Goal: Contribute content: Contribute content

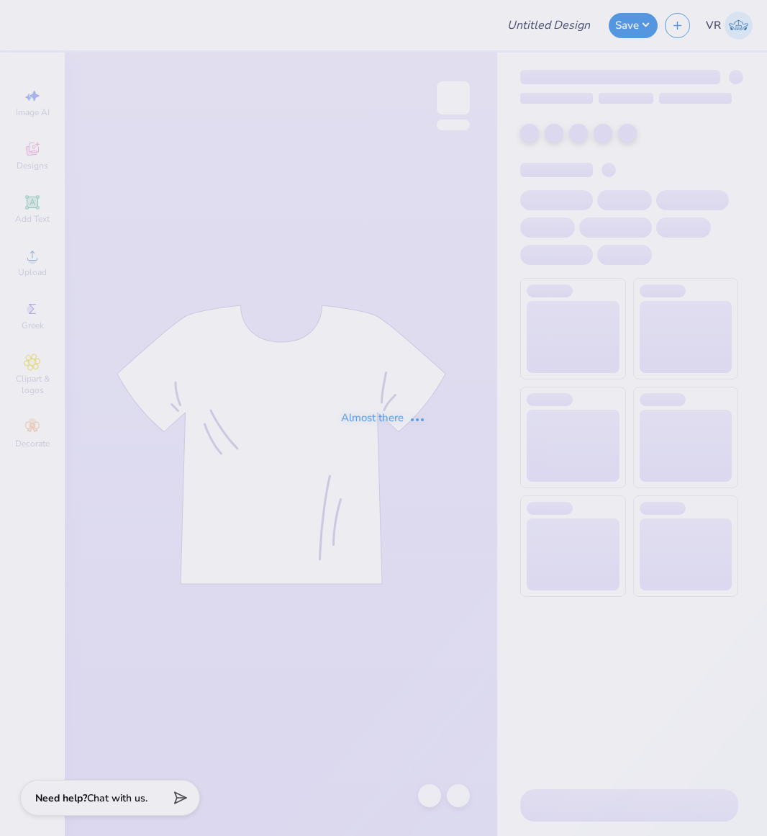
type input "[PERSON_NAME] : [GEOGRAPHIC_DATA]"
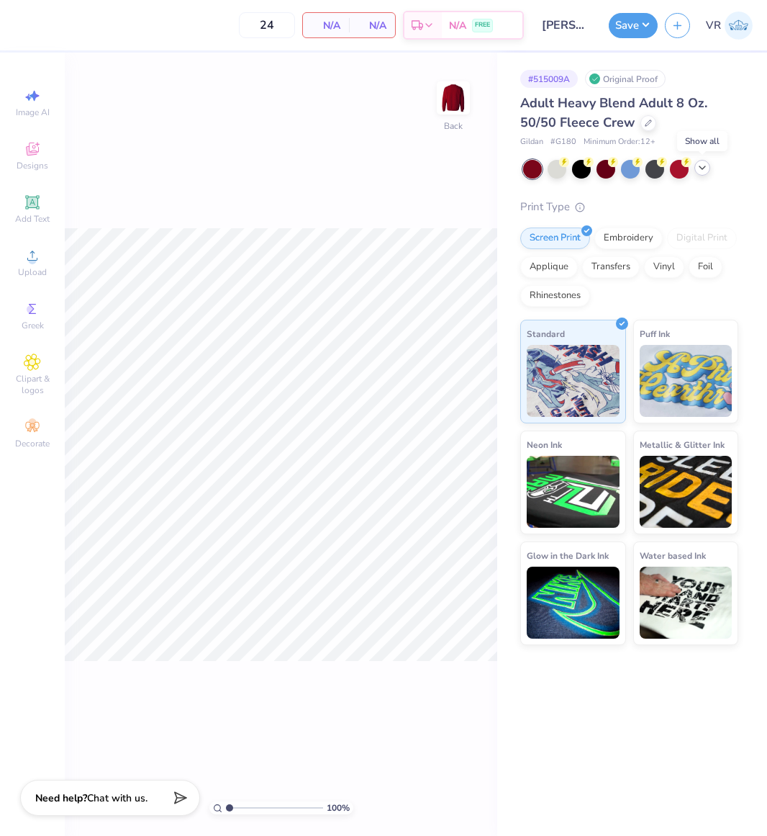
click at [700, 173] on div at bounding box center [703, 168] width 16 height 16
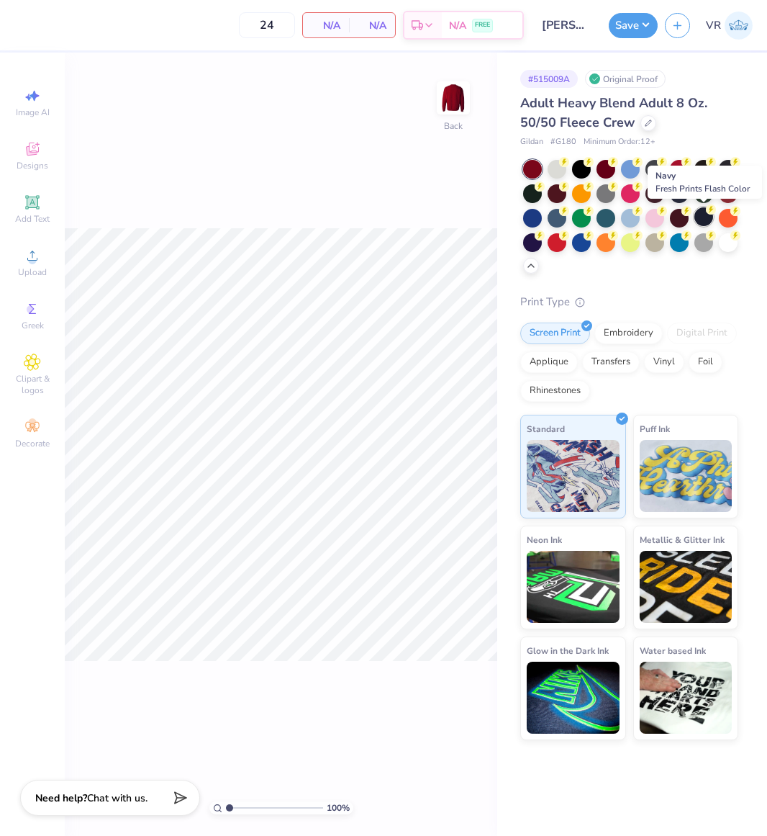
click at [703, 215] on div at bounding box center [704, 216] width 19 height 19
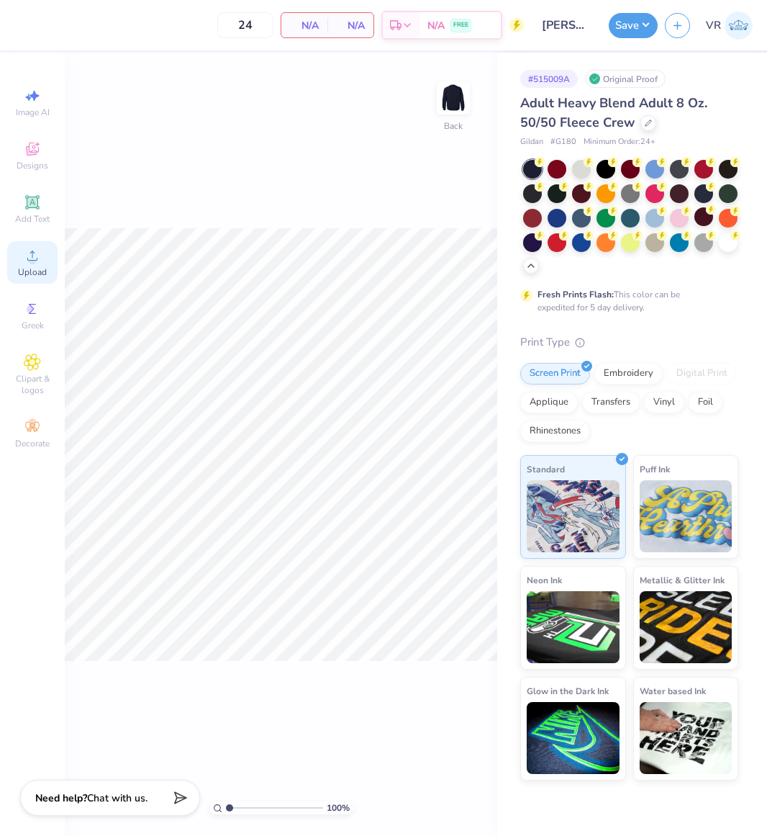
click at [27, 252] on icon at bounding box center [32, 255] width 17 height 17
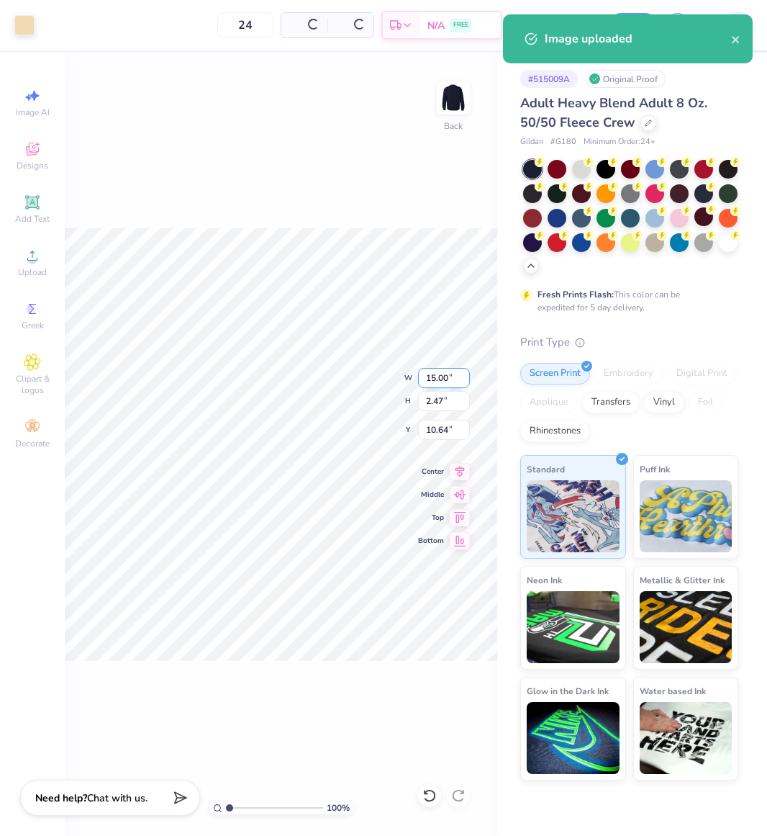
click at [446, 377] on input "15.00" at bounding box center [444, 378] width 52 height 20
type input "3.50"
type input "0.58"
type input "11.59"
click at [447, 376] on input "3.50" at bounding box center [444, 378] width 52 height 20
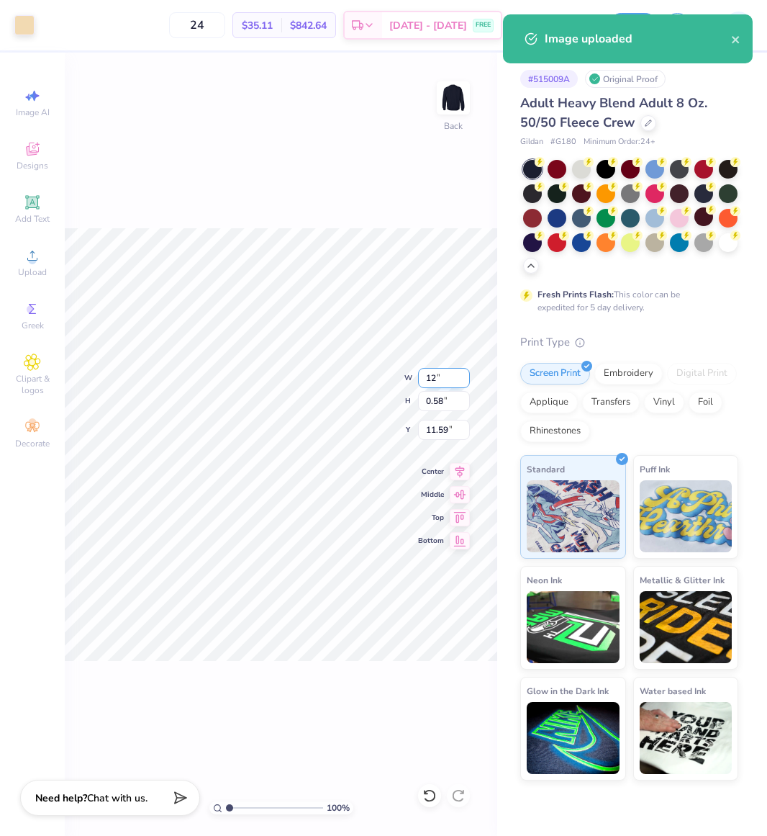
type input "12.00"
type input "1.97"
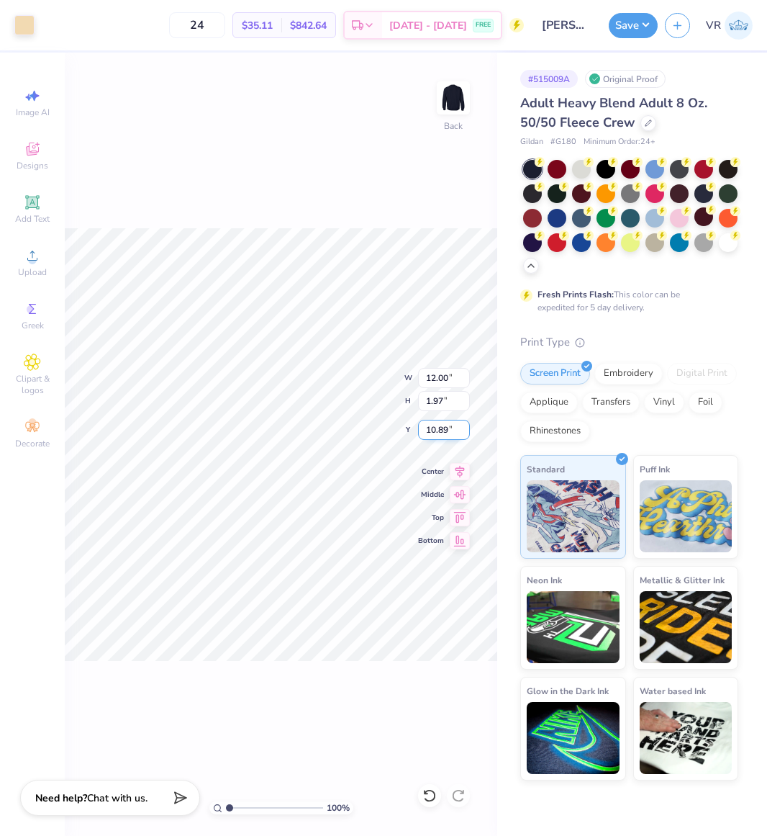
click at [438, 436] on input "10.89" at bounding box center [444, 430] width 52 height 20
type input "3.00"
click at [443, 375] on input "12.00" at bounding box center [444, 378] width 52 height 20
type input "11.00"
type input "1.81"
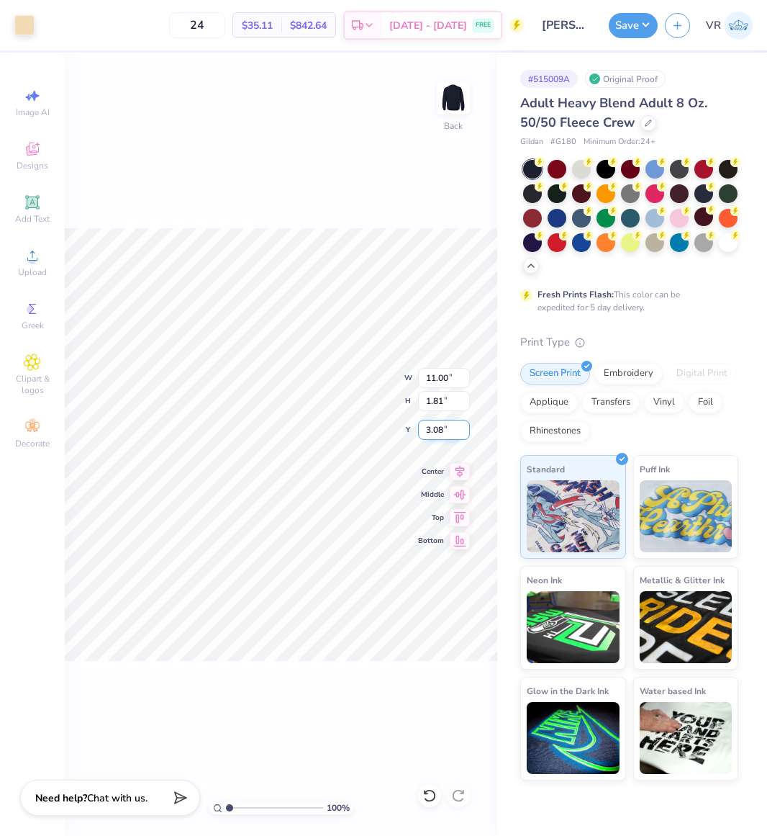
click at [440, 426] on input "3.08" at bounding box center [444, 430] width 52 height 20
type input "3.00"
click at [454, 106] on img at bounding box center [454, 98] width 58 height 58
click at [46, 261] on div "Upload" at bounding box center [32, 262] width 50 height 42
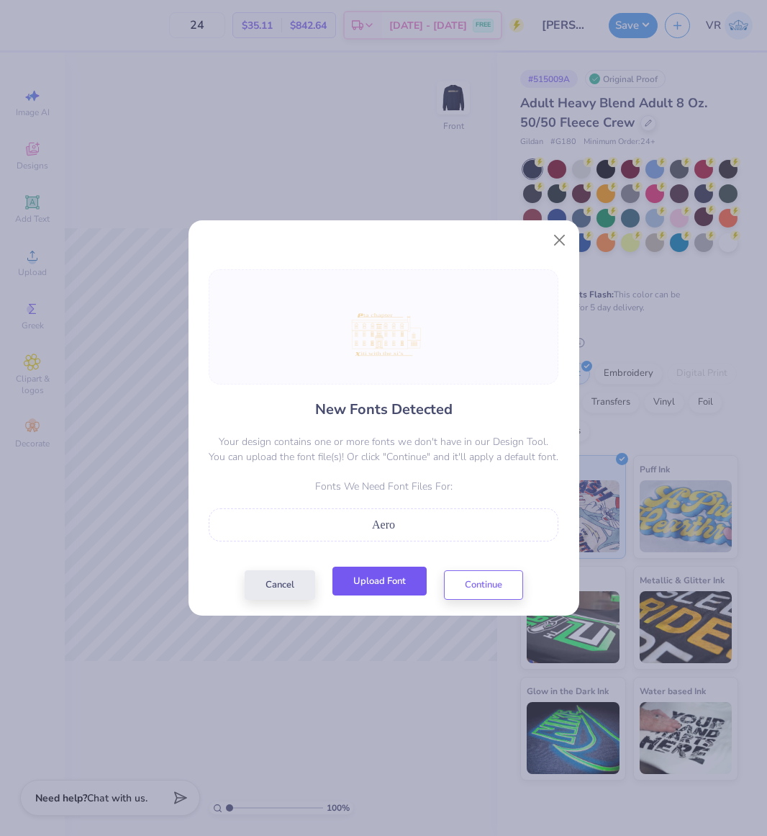
click at [376, 595] on button "Upload Font" at bounding box center [380, 581] width 94 height 30
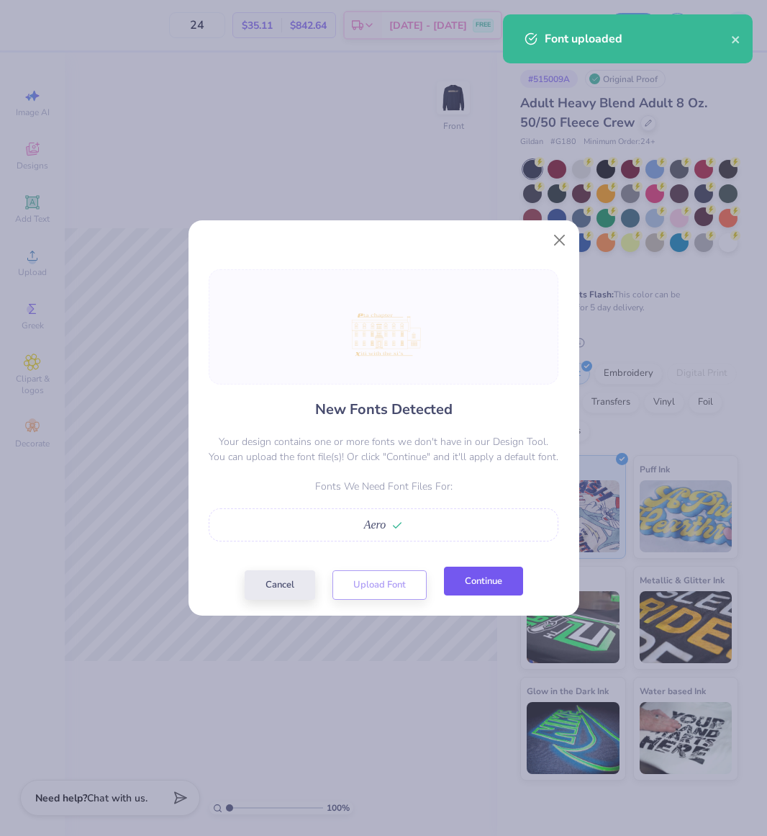
click at [498, 580] on button "Continue" at bounding box center [483, 581] width 79 height 30
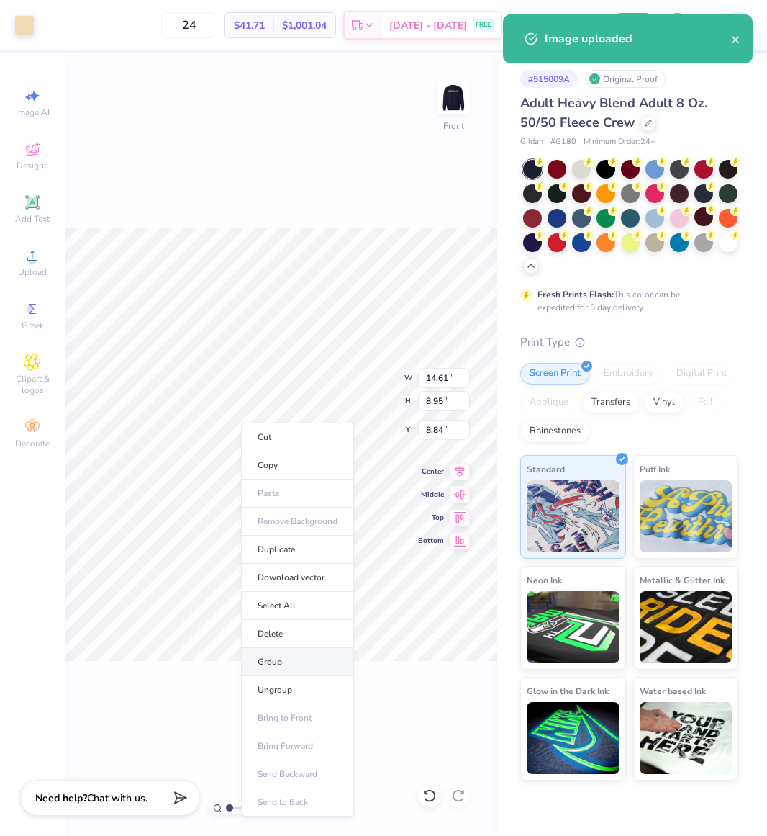
click at [295, 664] on li "Group" at bounding box center [297, 662] width 113 height 28
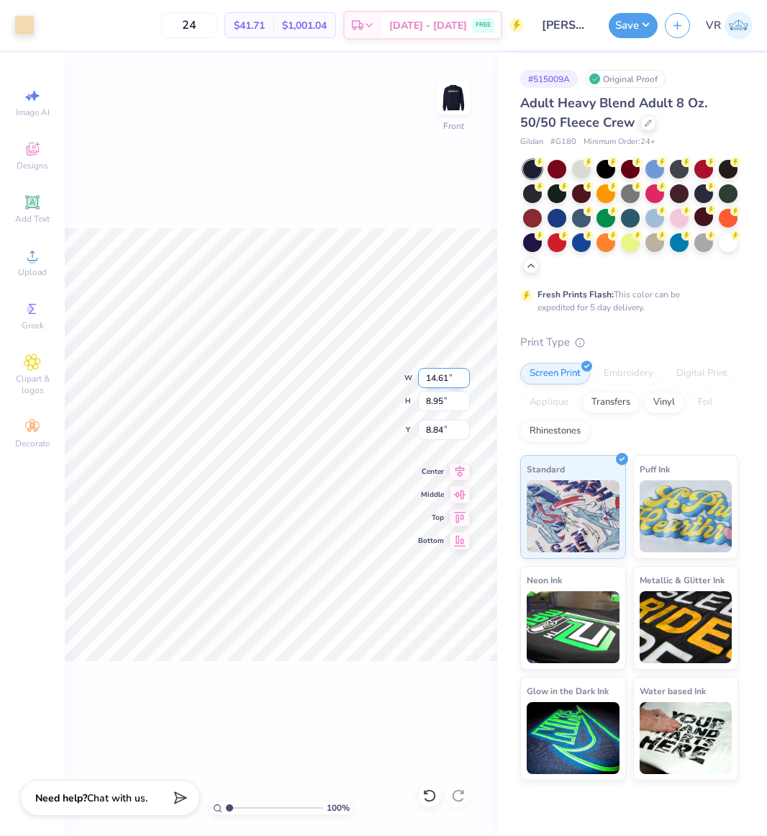
click at [454, 381] on input "14.61" at bounding box center [444, 378] width 52 height 20
type input "12.50"
type input "7.65"
click at [435, 431] on input "9.49" at bounding box center [444, 430] width 52 height 20
type input "3.00"
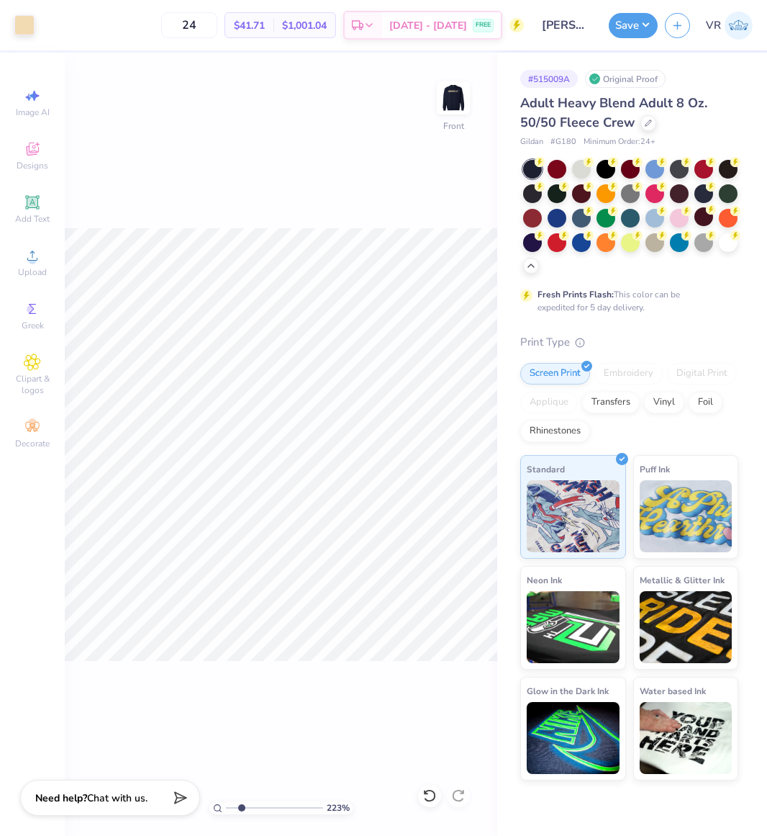
drag, startPoint x: 253, startPoint y: 803, endPoint x: 241, endPoint y: 803, distance: 12.3
click at [241, 803] on input "range" at bounding box center [274, 807] width 97 height 13
drag, startPoint x: 248, startPoint y: 807, endPoint x: 210, endPoint y: 803, distance: 37.7
type input "1"
click at [226, 803] on input "range" at bounding box center [274, 807] width 97 height 13
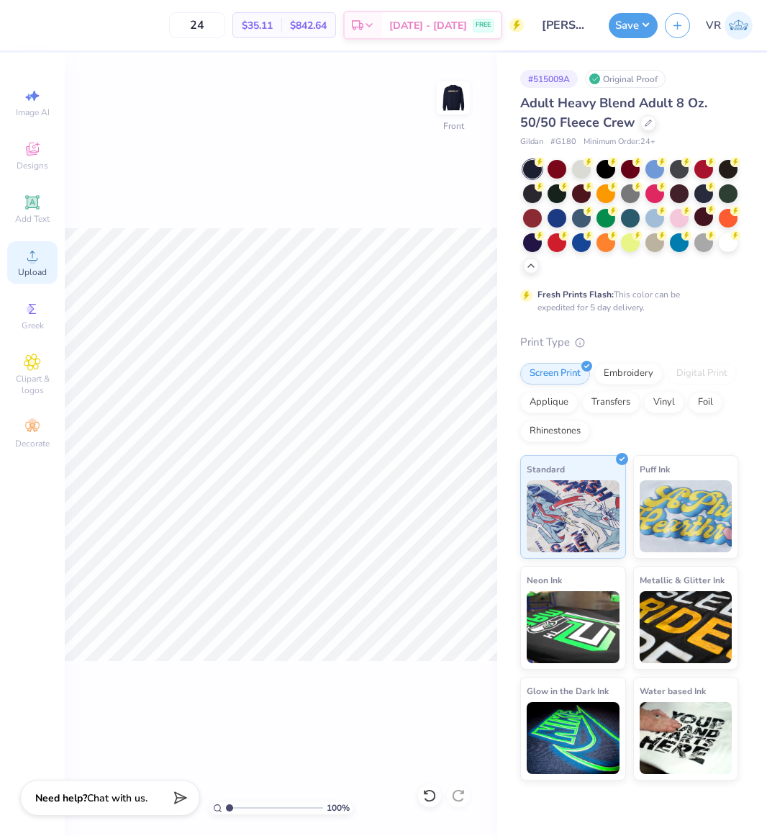
click at [20, 264] on div "Upload" at bounding box center [32, 262] width 50 height 42
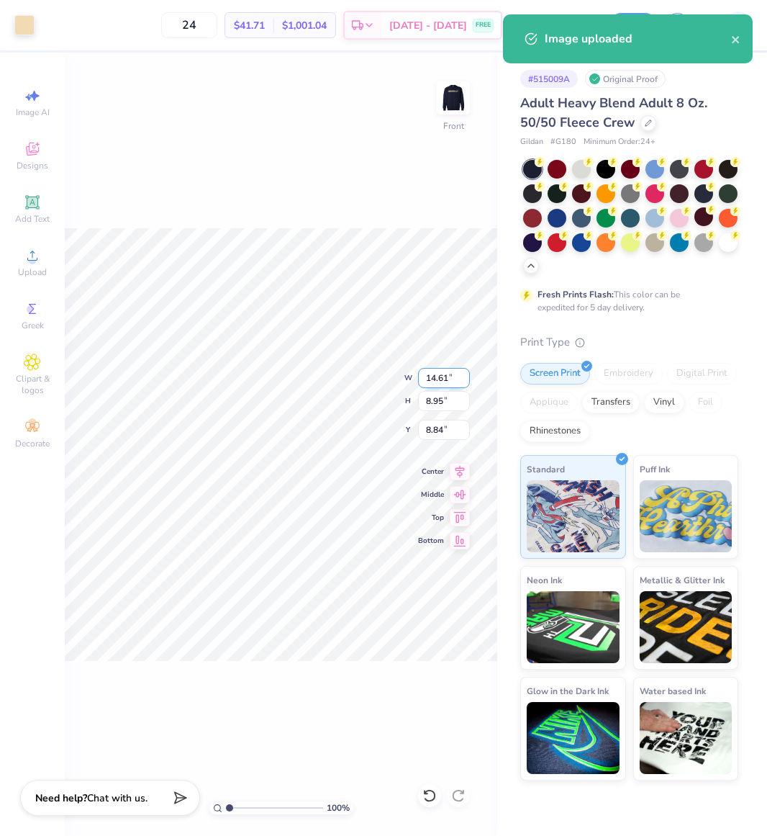
click at [433, 374] on input "14.61" at bounding box center [444, 378] width 52 height 20
type input "12.50"
type input "7.65"
click at [440, 433] on input "9.49" at bounding box center [444, 430] width 52 height 20
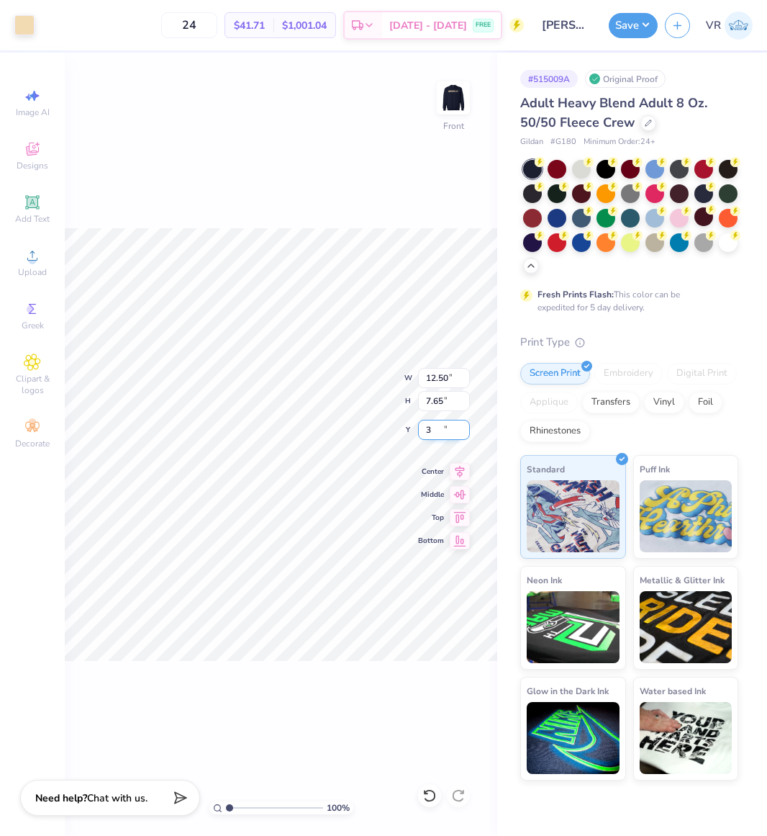
type input "3.00"
drag, startPoint x: 638, startPoint y: 28, endPoint x: 633, endPoint y: 40, distance: 13.5
click at [638, 28] on button "Save" at bounding box center [633, 25] width 49 height 25
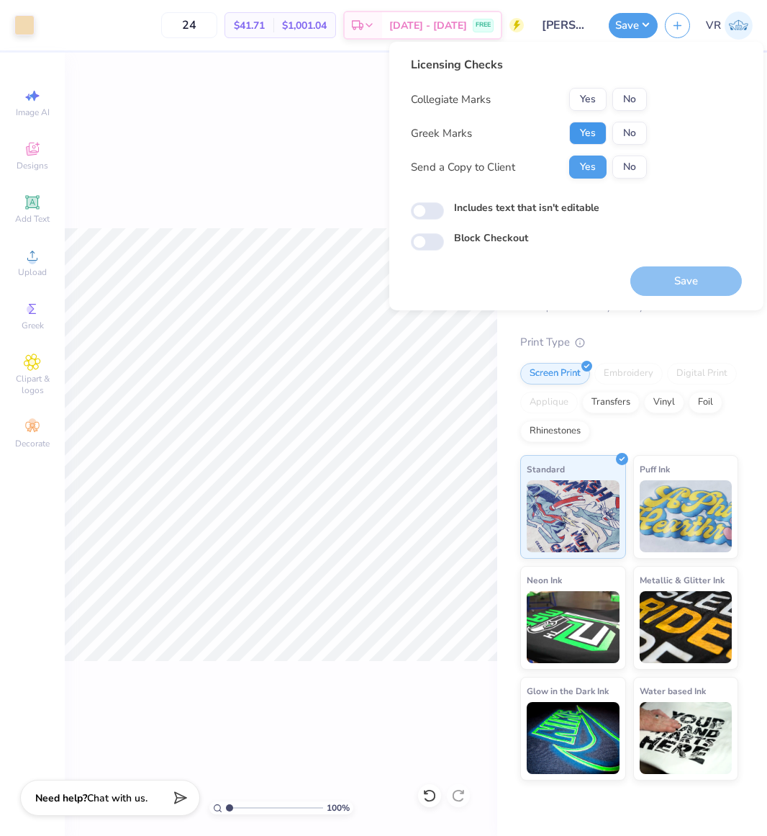
click at [577, 140] on button "Yes" at bounding box center [587, 133] width 37 height 23
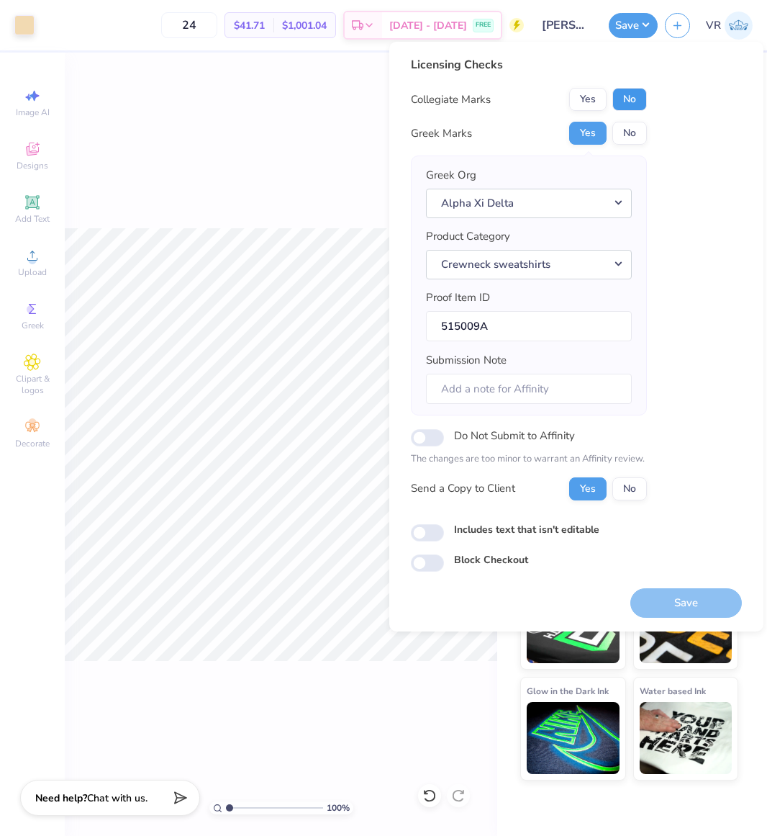
click at [620, 107] on button "No" at bounding box center [629, 99] width 35 height 23
click at [682, 599] on button "Save" at bounding box center [686, 603] width 112 height 30
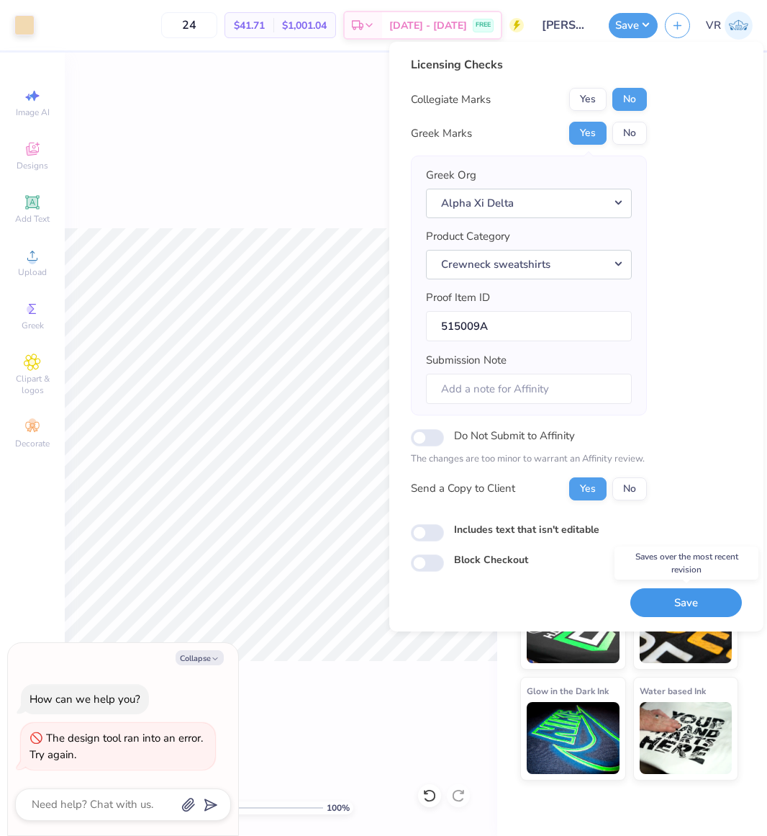
click at [667, 589] on button "Save" at bounding box center [686, 603] width 112 height 30
click at [273, 212] on div "100 % Front" at bounding box center [281, 444] width 433 height 783
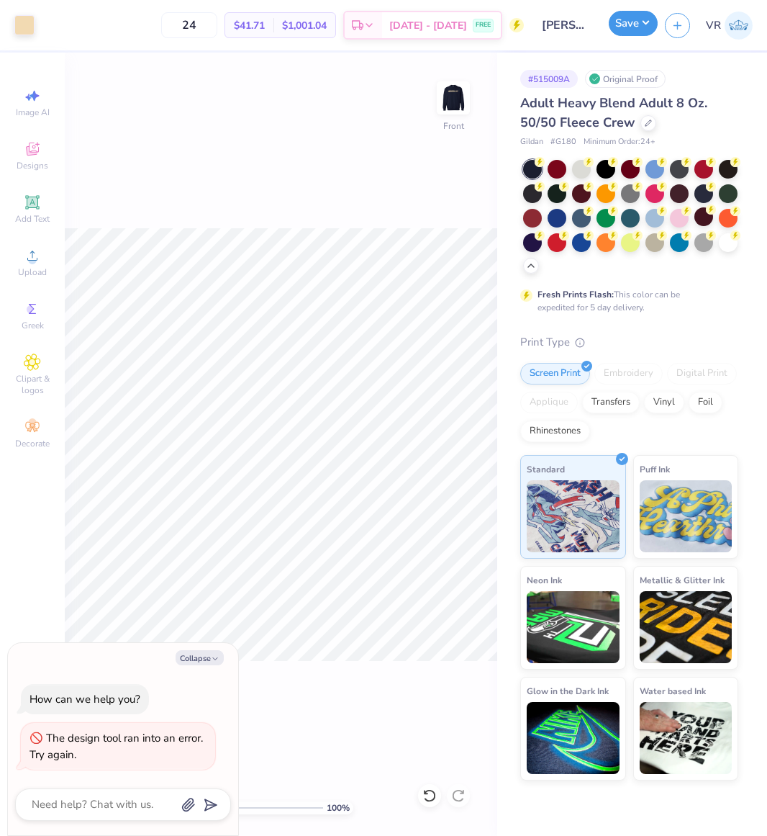
click at [625, 30] on button "Save" at bounding box center [633, 23] width 49 height 25
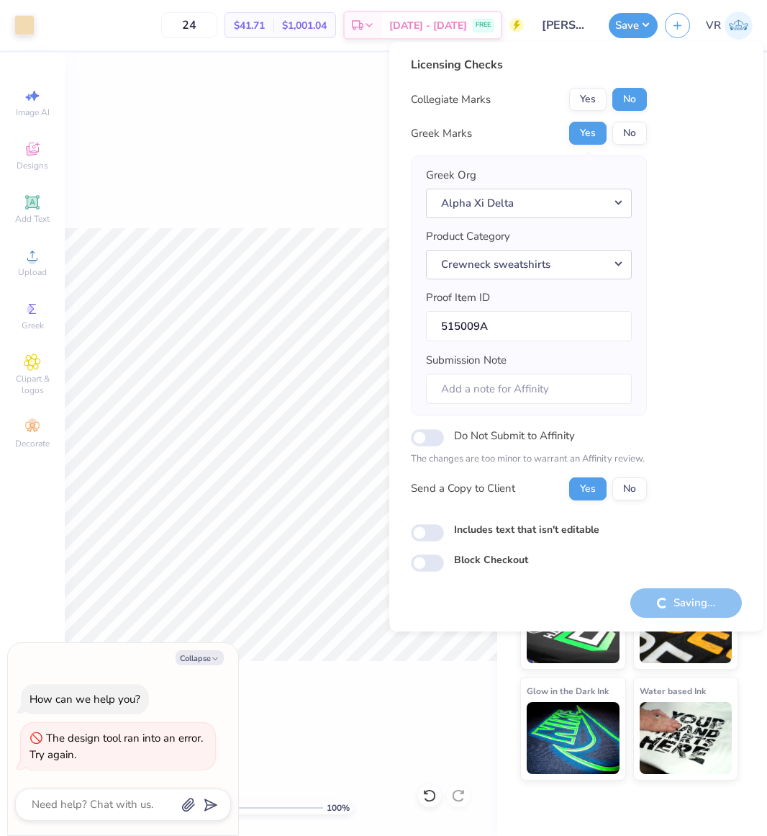
type textarea "x"
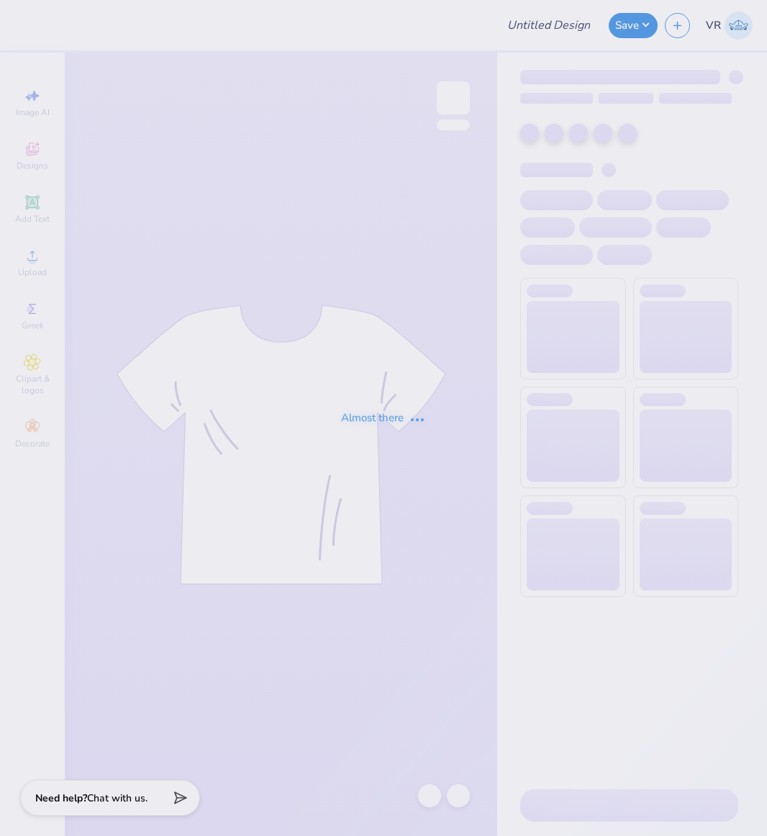
type input "[PERSON_NAME] : [GEOGRAPHIC_DATA]"
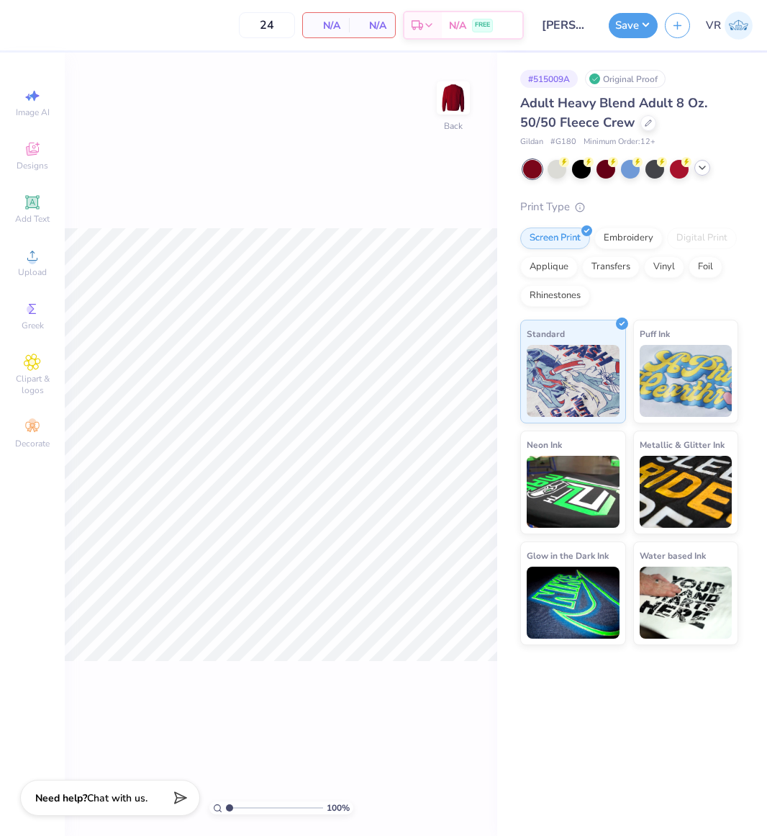
click at [700, 166] on polyline at bounding box center [703, 167] width 6 height 3
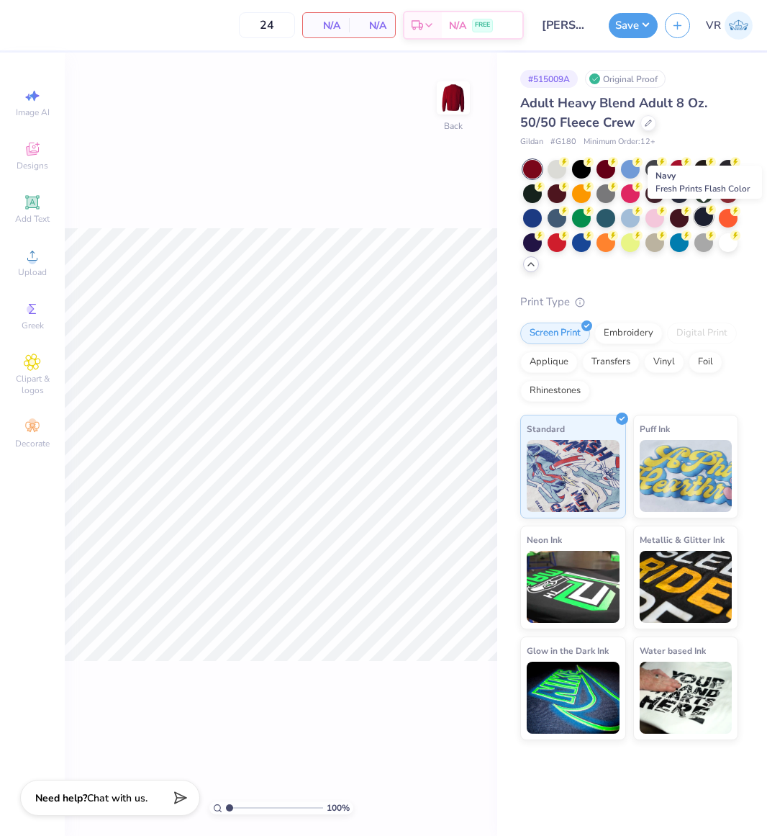
click at [697, 214] on div at bounding box center [704, 216] width 19 height 19
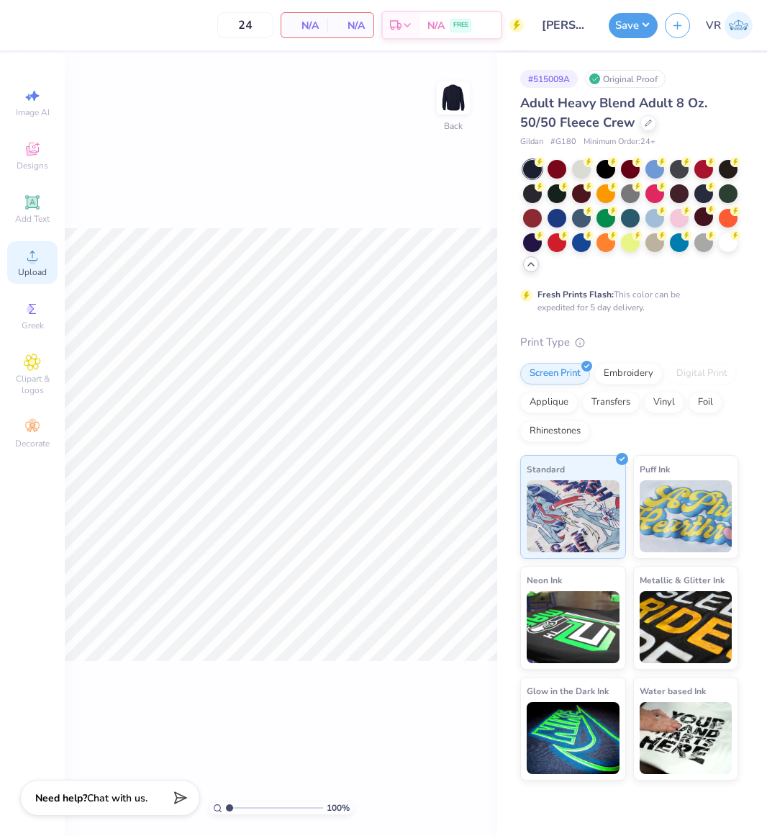
click at [43, 258] on div "Upload" at bounding box center [32, 262] width 50 height 42
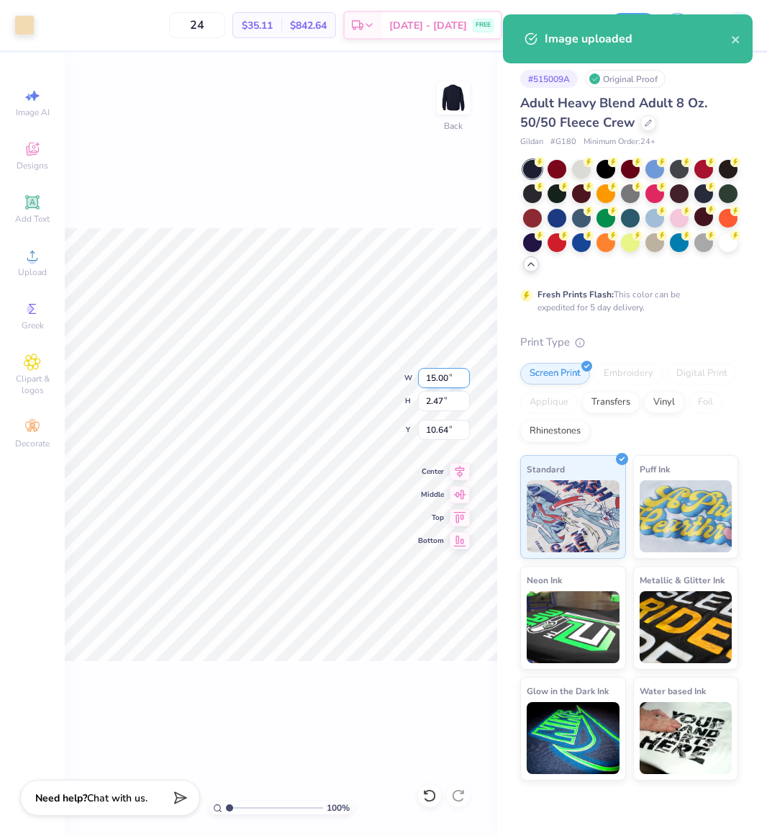
click at [429, 376] on input "15.00" at bounding box center [444, 378] width 52 height 20
type input "11.00"
type input "1.81"
click at [436, 435] on input "10.97" at bounding box center [444, 430] width 52 height 20
type input "3.00"
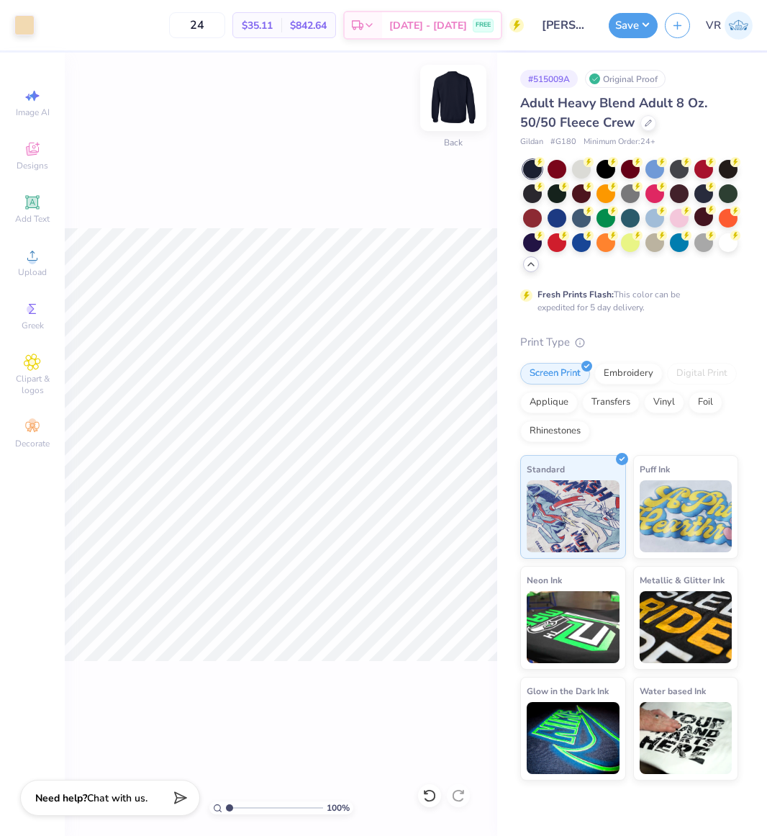
click at [468, 101] on img at bounding box center [454, 98] width 58 height 58
click at [22, 245] on div "Upload" at bounding box center [32, 262] width 50 height 42
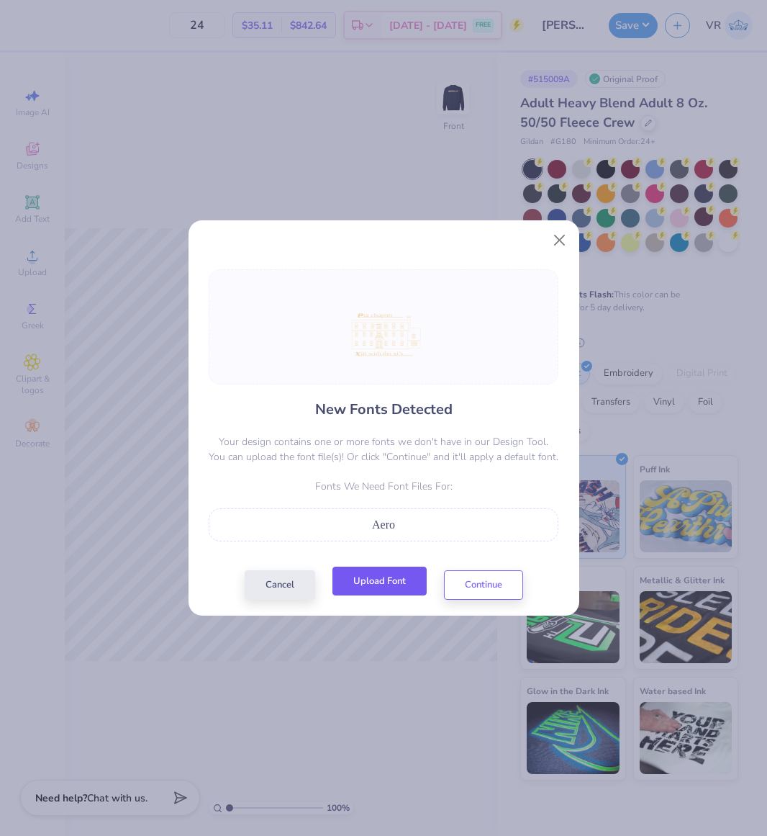
click at [360, 588] on button "Upload Font" at bounding box center [380, 581] width 94 height 30
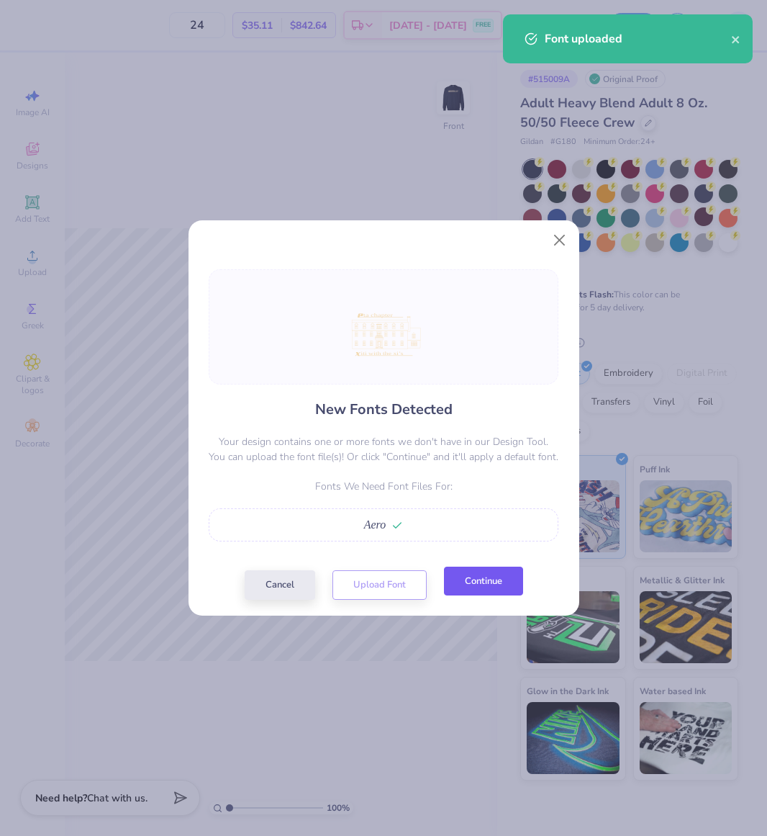
click at [474, 578] on button "Continue" at bounding box center [483, 581] width 79 height 30
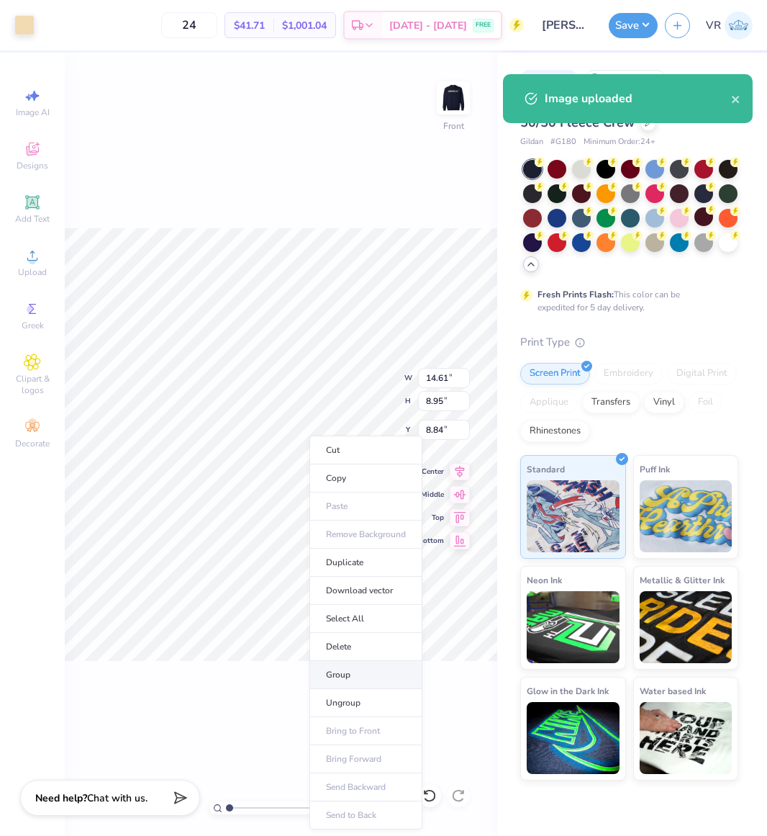
click at [356, 674] on li "Group" at bounding box center [365, 675] width 113 height 28
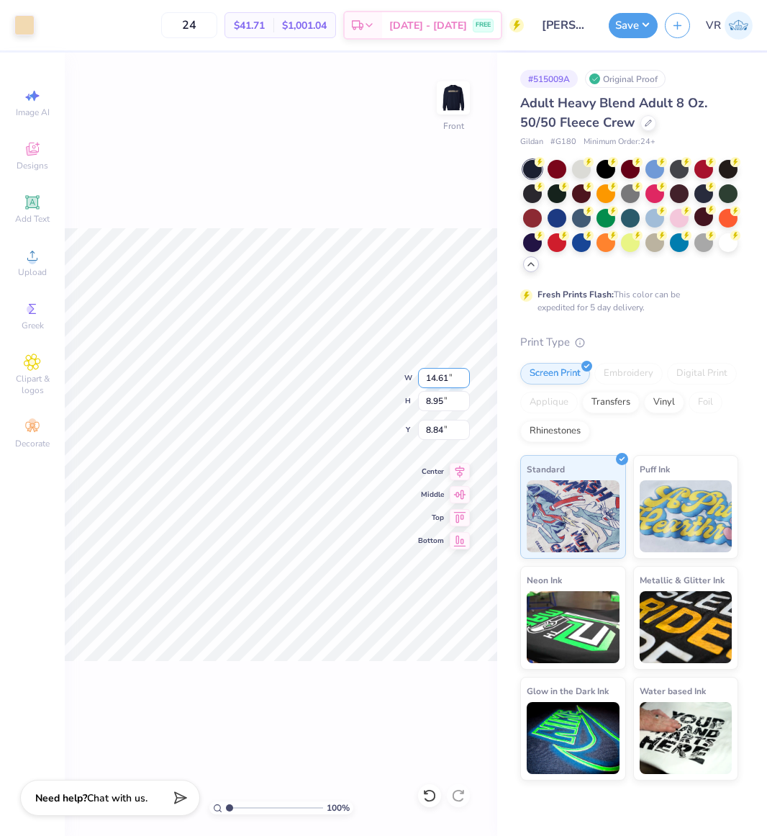
click at [446, 379] on input "14.61" at bounding box center [444, 378] width 52 height 20
type input "12.50"
type input "7.65"
click at [430, 431] on input "9.49" at bounding box center [444, 430] width 52 height 20
type input "3.00"
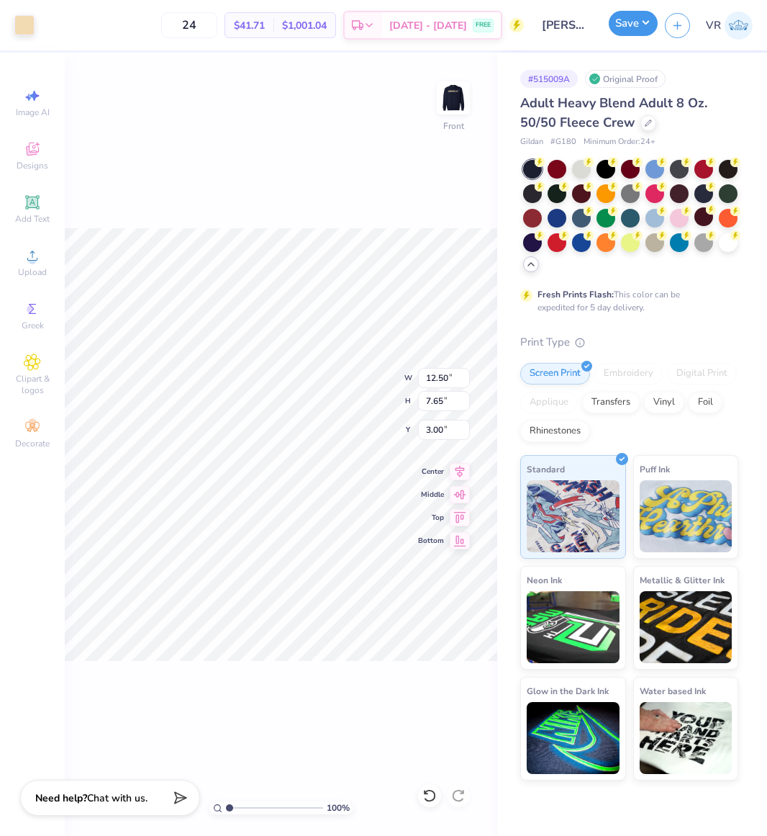
click at [626, 19] on button "Save" at bounding box center [633, 23] width 49 height 25
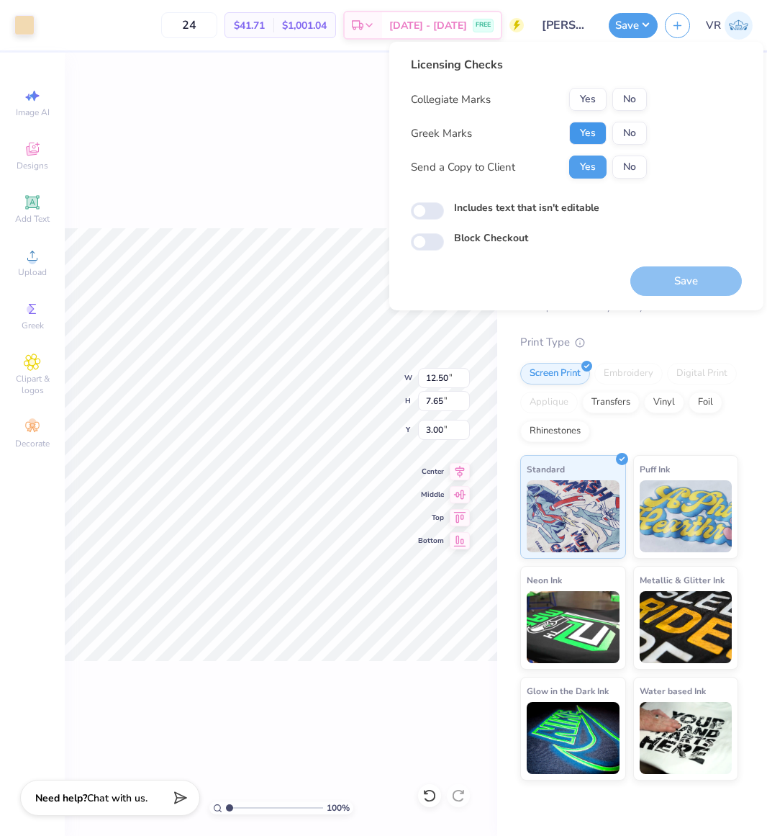
click at [587, 133] on button "Yes" at bounding box center [587, 133] width 37 height 23
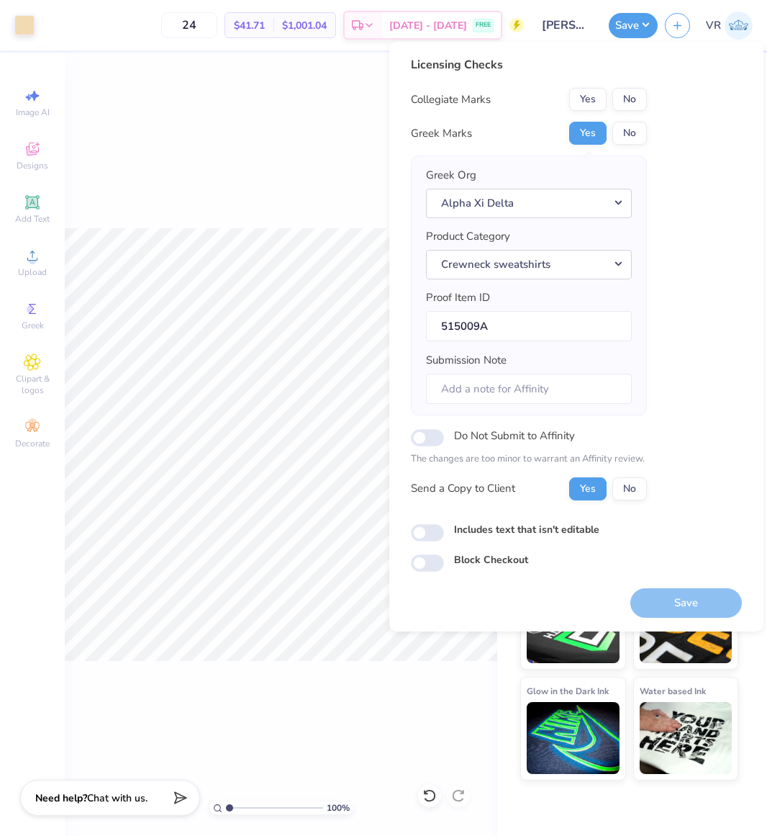
click at [636, 97] on button "No" at bounding box center [629, 99] width 35 height 23
click at [660, 620] on div "Licensing Checks Collegiate Marks Yes No Greek Marks Yes No Greek Org Alpha Xi …" at bounding box center [576, 336] width 374 height 589
click at [664, 608] on button "Save" at bounding box center [686, 603] width 112 height 30
